Goal: Obtain resource: Download file/media

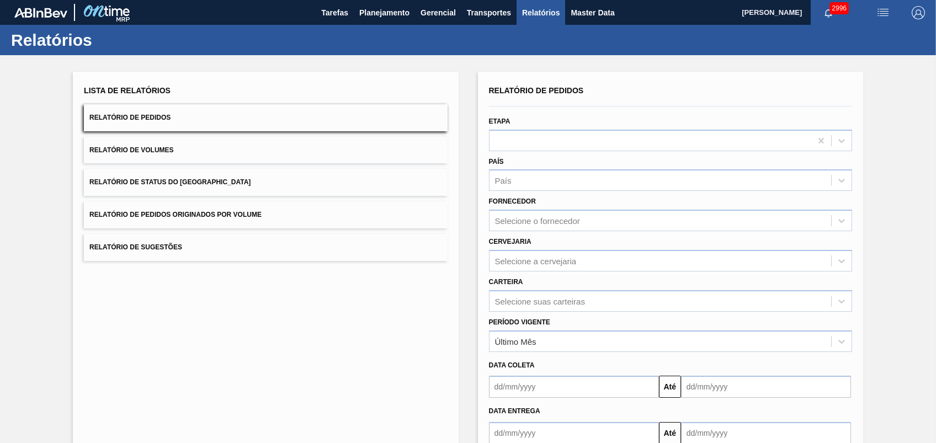
click at [237, 214] on span "Relatório de Pedidos Originados por Volume" at bounding box center [175, 215] width 172 height 8
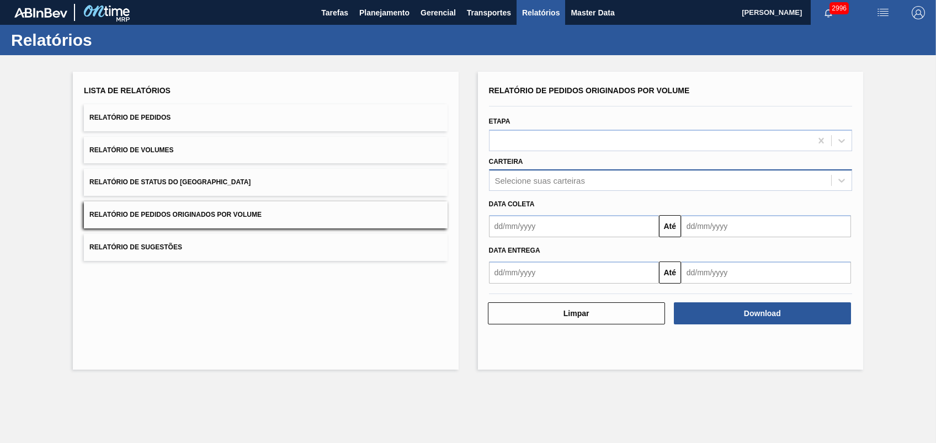
click at [543, 182] on div "Selecione suas carteiras" at bounding box center [540, 180] width 90 height 9
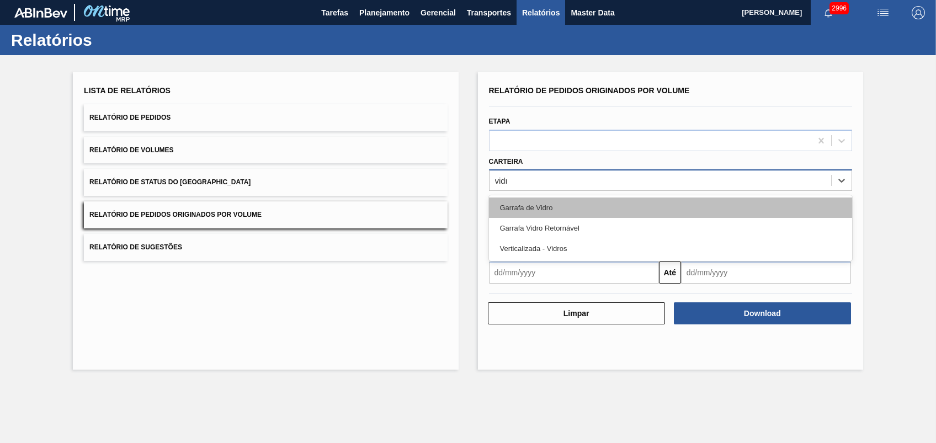
type input "vidro"
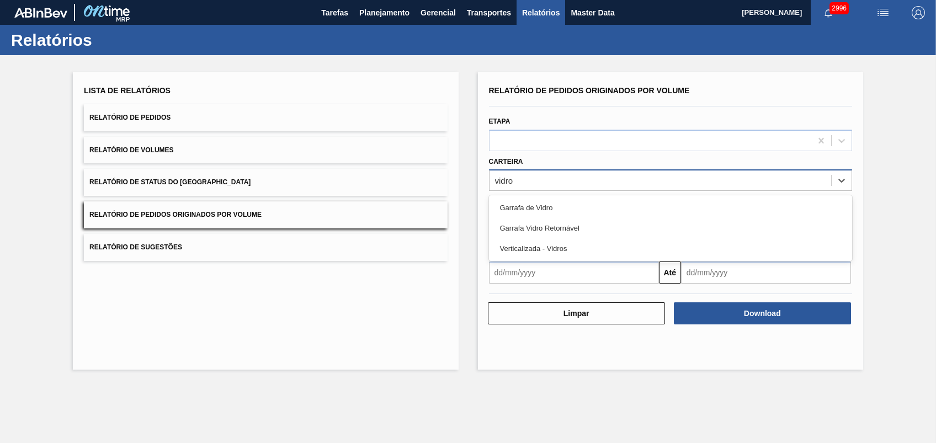
click at [513, 198] on div "Garrafa de Vidro" at bounding box center [670, 208] width 363 height 20
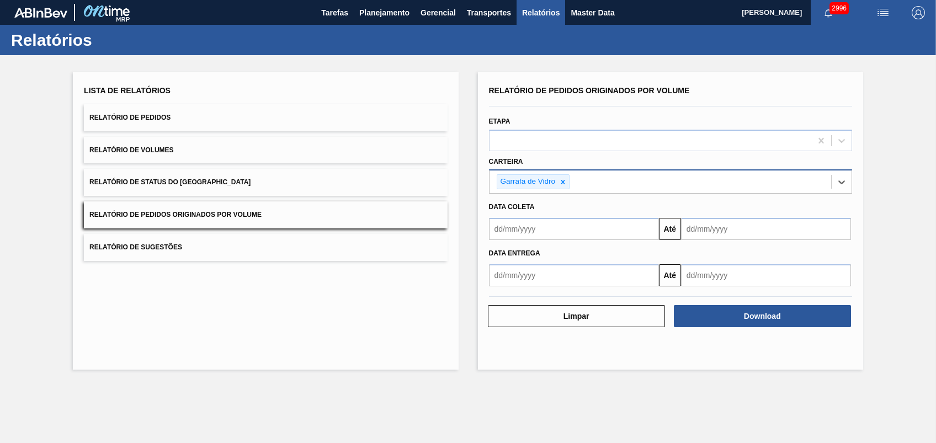
click at [556, 232] on input "text" at bounding box center [574, 229] width 170 height 22
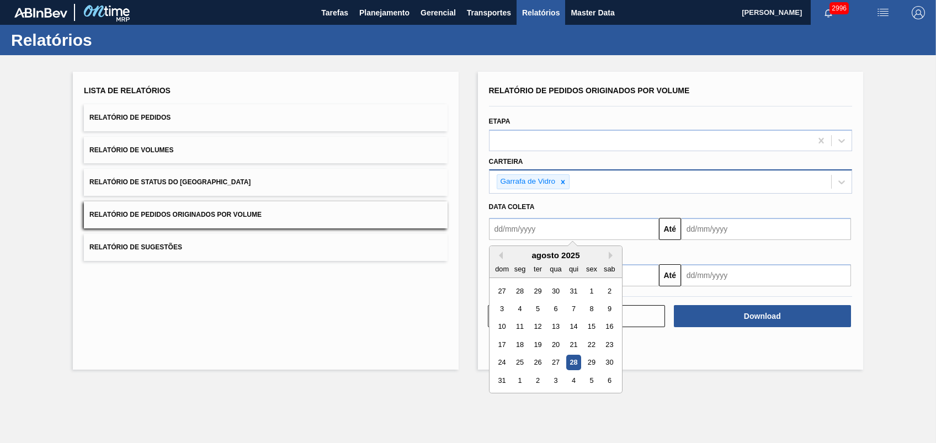
type input "[DATE]"
click at [735, 368] on div "Relatório de Pedidos Originados por Volume Etapa Carteira Garrafa de Vidro Data…" at bounding box center [670, 221] width 385 height 298
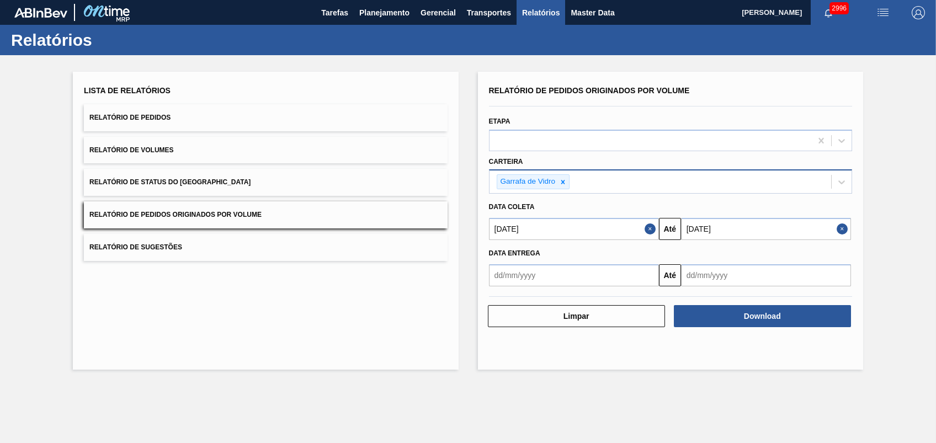
drag, startPoint x: 717, startPoint y: 241, endPoint x: 729, endPoint y: 222, distance: 22.7
click at [718, 240] on div "Data entrega Até" at bounding box center [671, 263] width 372 height 46
click at [731, 220] on input "[DATE]" at bounding box center [766, 229] width 170 height 22
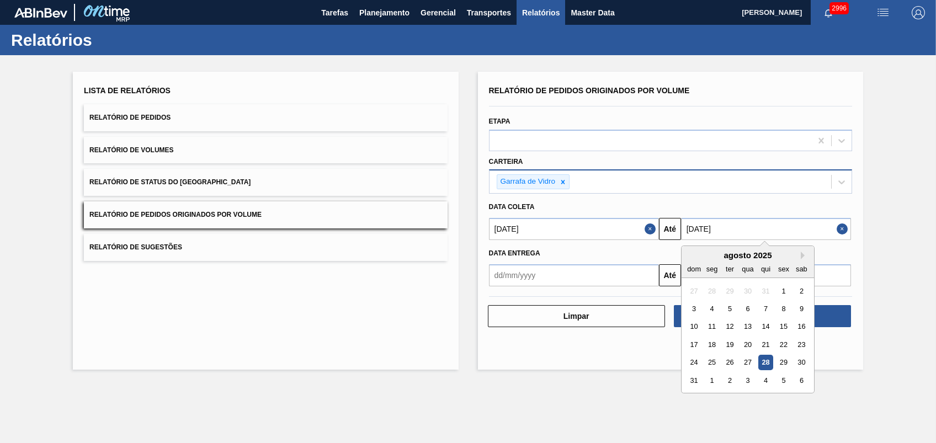
click at [779, 361] on div "29" at bounding box center [783, 363] width 15 height 15
type input "[DATE]"
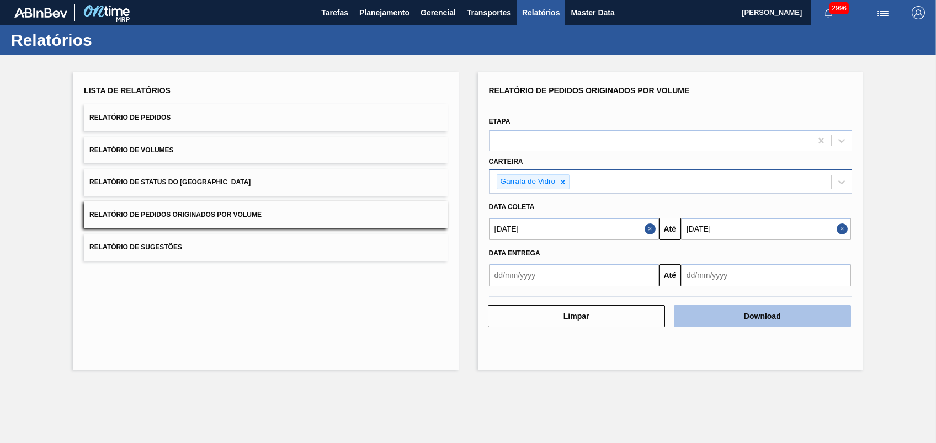
click at [756, 322] on button "Download" at bounding box center [762, 316] width 177 height 22
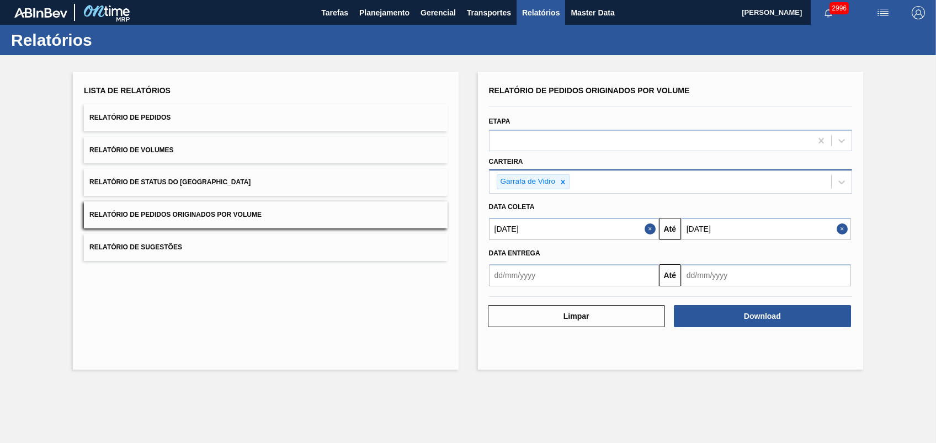
click at [404, 351] on div "Lista de Relatórios Relatório de Pedidos Relatório de Volumes Relatório de Stat…" at bounding box center [265, 221] width 385 height 298
